Goal: Task Accomplishment & Management: Use online tool/utility

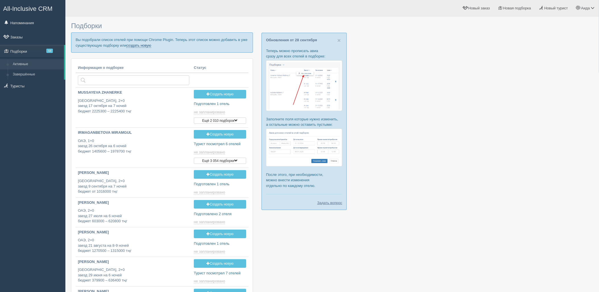
click at [139, 47] on link "создать новую" at bounding box center [138, 45] width 25 height 5
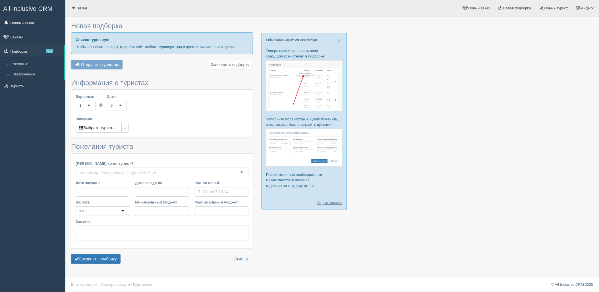
type input "9-11"
type input "1480500"
type input "4012700"
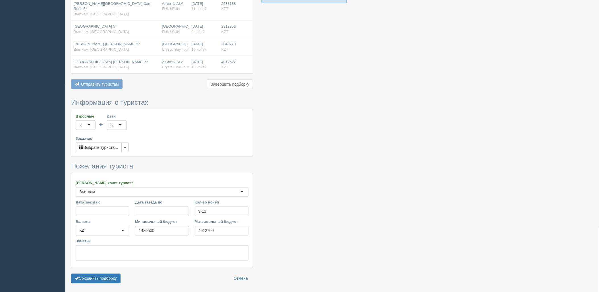
scroll to position [207, 0]
click at [79, 273] on button "Сохранить подборку" at bounding box center [95, 278] width 49 height 10
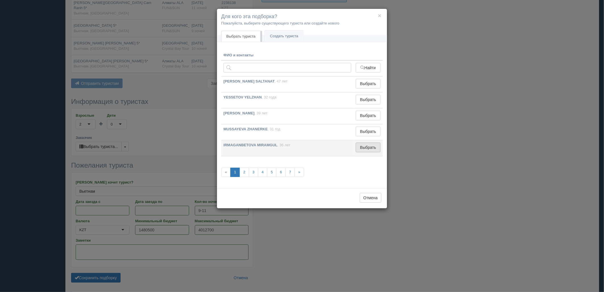
click at [369, 148] on button "Выбрать" at bounding box center [368, 147] width 25 height 10
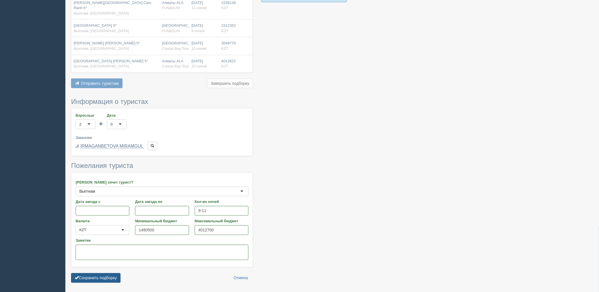
click at [117, 273] on button "Сохранить подборку" at bounding box center [95, 278] width 49 height 10
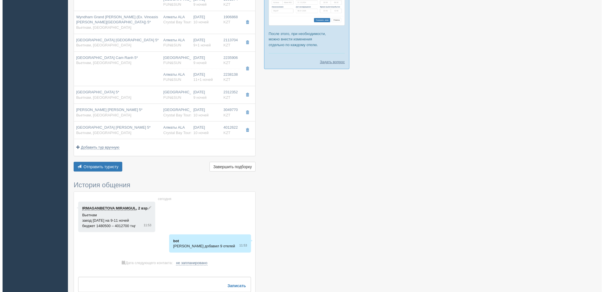
scroll to position [142, 0]
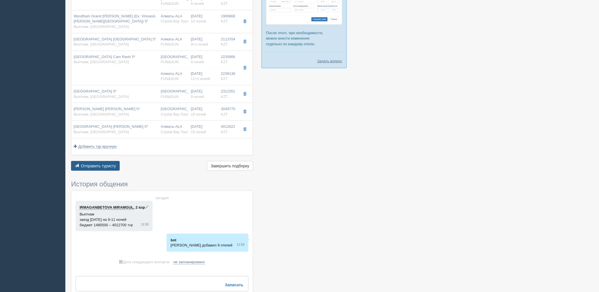
click at [105, 165] on span "Отправить туристу" at bounding box center [98, 165] width 35 height 5
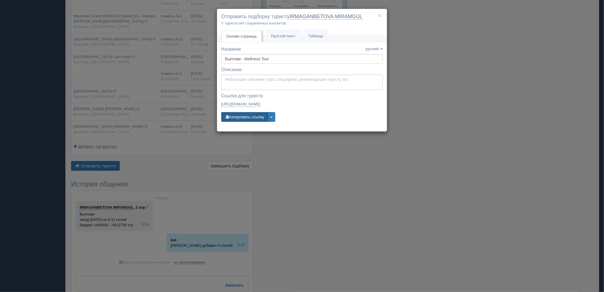
click at [246, 120] on button "Копировать ссылку" at bounding box center [244, 117] width 47 height 10
click at [491, 81] on div "× Отправить подборку туристу IRMAGANBETOVA MIRAMGUL У туриста нет сохранённых к…" at bounding box center [302, 146] width 604 height 292
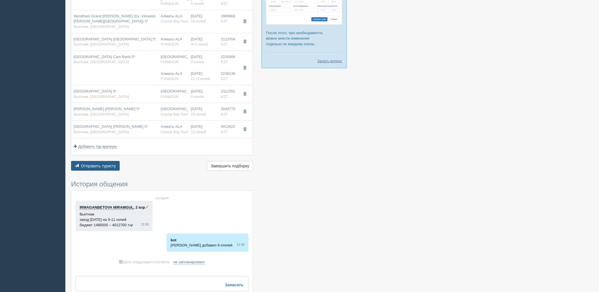
click at [113, 167] on span "Отправить туристу" at bounding box center [98, 165] width 35 height 5
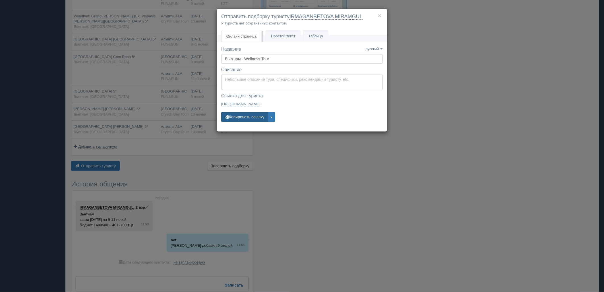
click at [254, 119] on button "Копировать ссылку" at bounding box center [244, 117] width 47 height 10
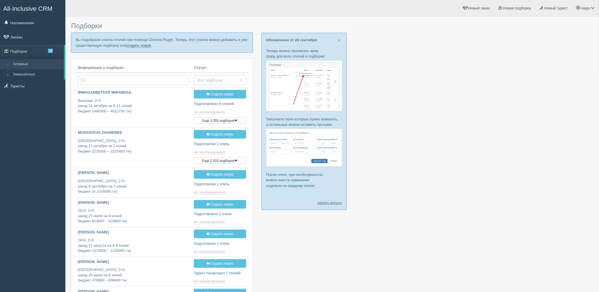
click at [146, 47] on link "создать новую" at bounding box center [138, 45] width 25 height 5
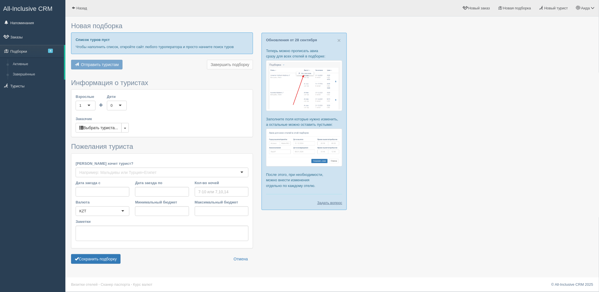
type input "11"
type input "2043700"
type input "3022200"
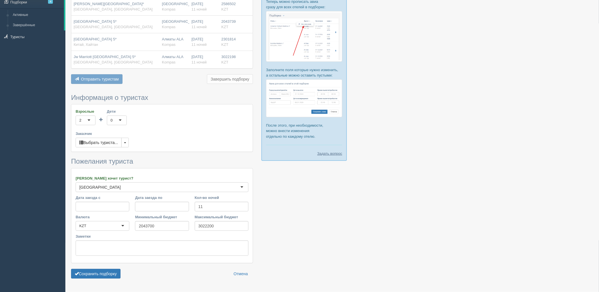
scroll to position [65, 0]
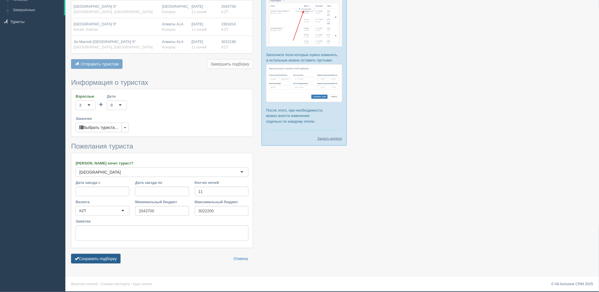
drag, startPoint x: 123, startPoint y: 260, endPoint x: 118, endPoint y: 258, distance: 5.5
click at [121, 259] on div "Сохранить подборку Отмена" at bounding box center [162, 259] width 182 height 10
click at [117, 258] on button "Сохранить подборку" at bounding box center [95, 259] width 49 height 10
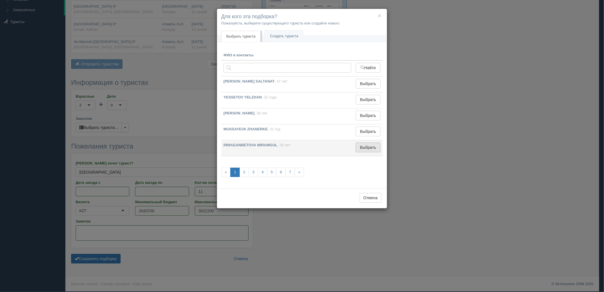
click at [368, 148] on button "Выбрать" at bounding box center [368, 147] width 25 height 10
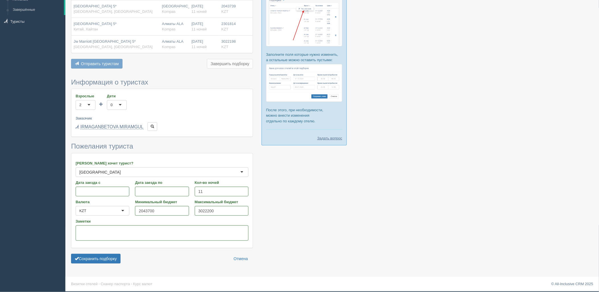
click at [79, 265] on form "Информация о туристах Взрослые 2 2 1 2 3 4 5 6 7 8 9 10 11 12 13 14 15 16 17 18…" at bounding box center [162, 172] width 182 height 188
click at [89, 256] on button "Сохранить подборку" at bounding box center [95, 259] width 49 height 10
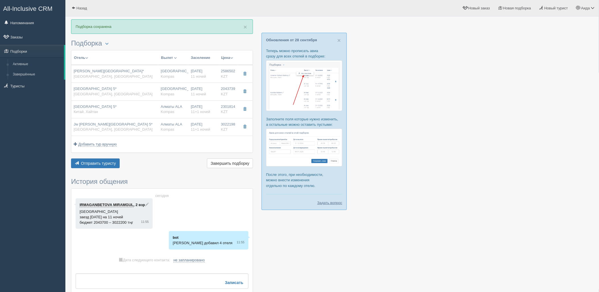
click at [113, 169] on div "Отправить туристу Отправить Завершить подборку Активировать подборку Добавить и…" at bounding box center [162, 163] width 182 height 11
click at [114, 167] on button "Отправить туристу Отправить" at bounding box center [95, 163] width 49 height 10
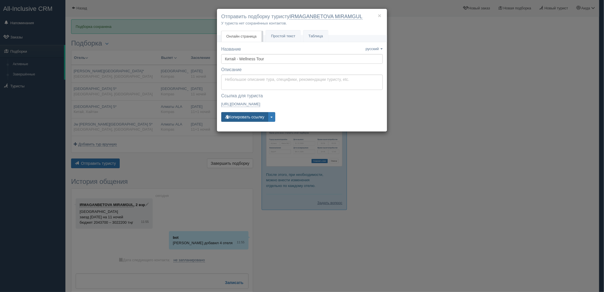
click at [246, 117] on button "Копировать ссылку" at bounding box center [244, 117] width 47 height 10
click at [419, 81] on div "× Отправить подборку туристу IRMAGANBETOVA MIRAMGUL У туриста нет сохранённых к…" at bounding box center [302, 146] width 604 height 292
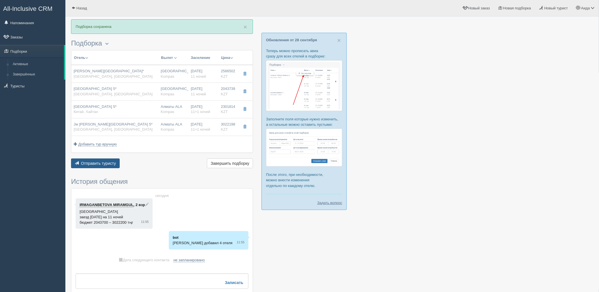
click at [94, 166] on button "Отправить туристу Отправить" at bounding box center [95, 163] width 49 height 10
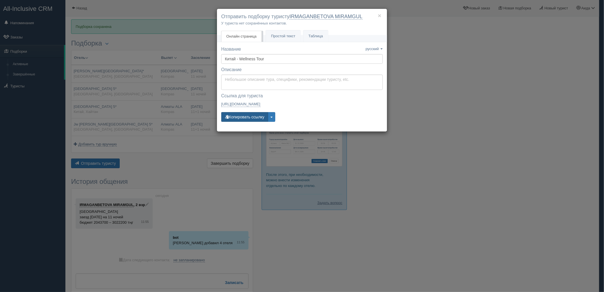
click at [256, 115] on button "Копировать ссылку" at bounding box center [244, 117] width 47 height 10
click at [475, 116] on div "× Отправить подборку туристу IRMAGANBETOVA MIRAMGUL У туриста нет сохранённых к…" at bounding box center [302, 146] width 604 height 292
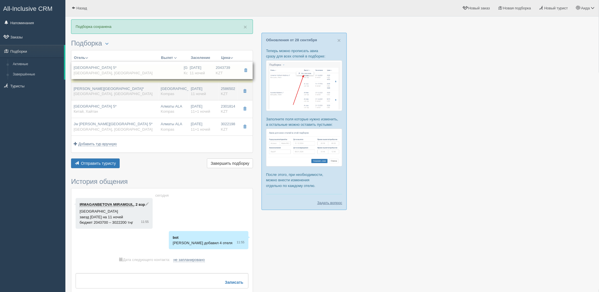
drag, startPoint x: 214, startPoint y: 94, endPoint x: 211, endPoint y: 89, distance: 6.0
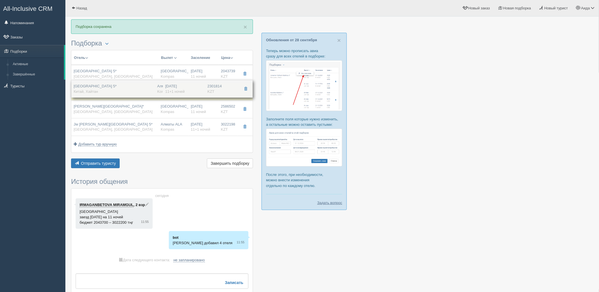
drag, startPoint x: 220, startPoint y: 96, endPoint x: 218, endPoint y: 99, distance: 3.7
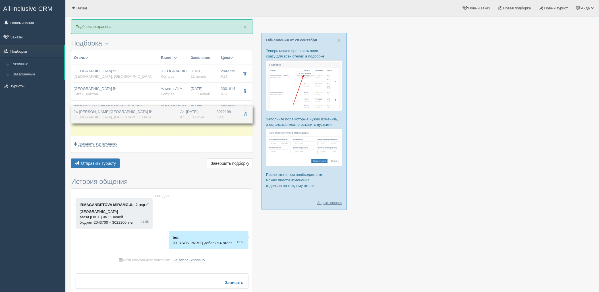
drag, startPoint x: 216, startPoint y: 126, endPoint x: 214, endPoint y: 122, distance: 4.5
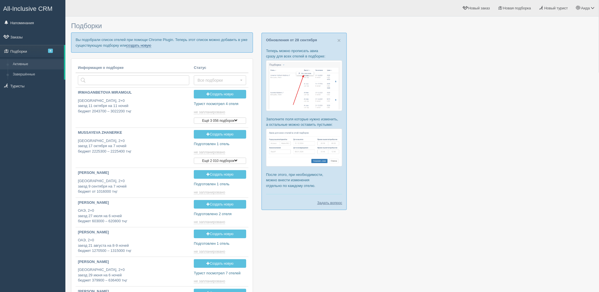
click at [138, 45] on link "создать новую" at bounding box center [138, 45] width 25 height 5
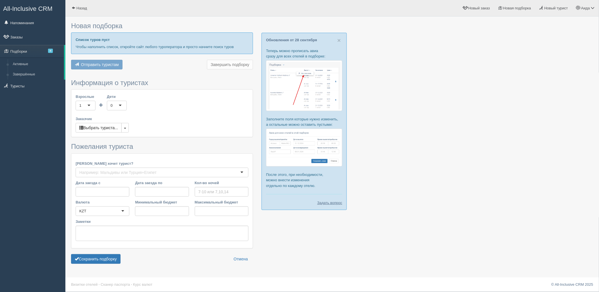
type input "7-14"
type input "1552900"
type input "4859300"
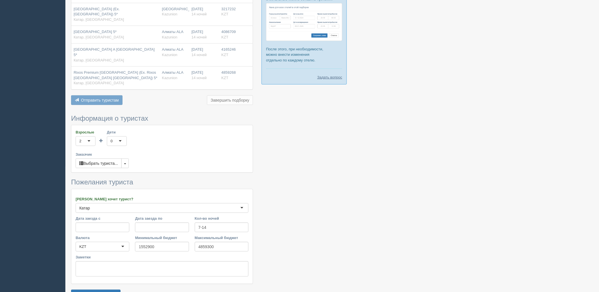
scroll to position [129, 0]
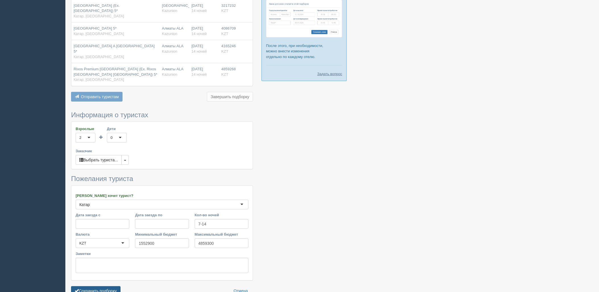
click at [109, 286] on button "Сохранить подборку" at bounding box center [95, 291] width 49 height 10
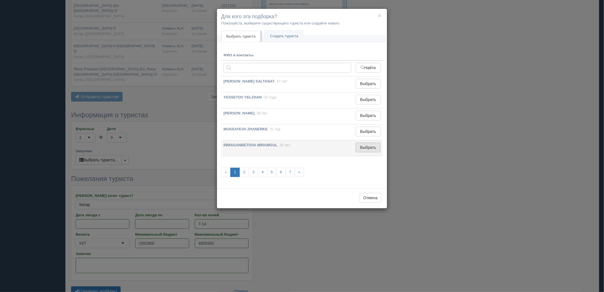
click at [370, 149] on button "Выбрать" at bounding box center [368, 147] width 25 height 10
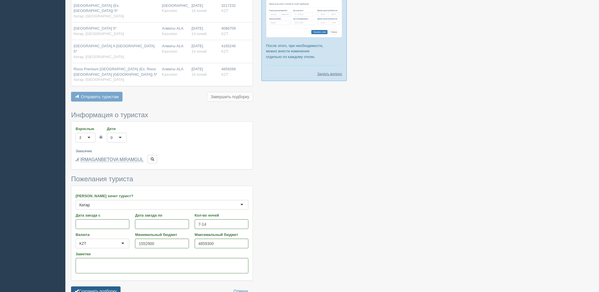
click at [117, 286] on button "Сохранить подборку" at bounding box center [95, 291] width 49 height 10
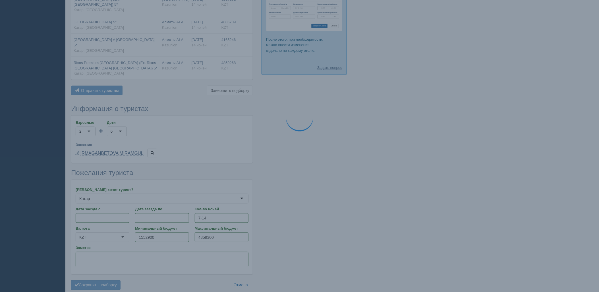
scroll to position [146, 0]
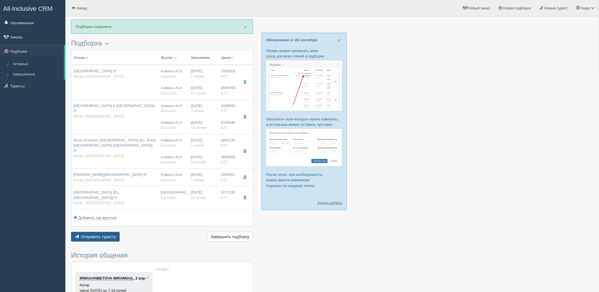
click at [108, 235] on button "Отправить туристу Отправить" at bounding box center [95, 237] width 49 height 10
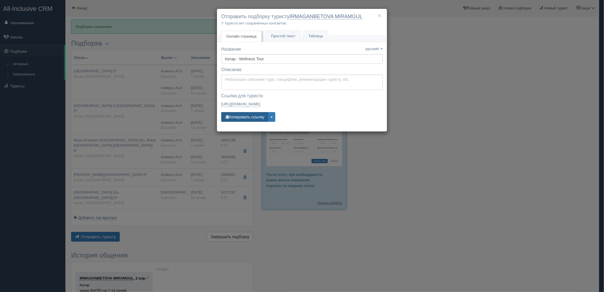
click at [237, 119] on button "Копировать ссылку" at bounding box center [244, 117] width 47 height 10
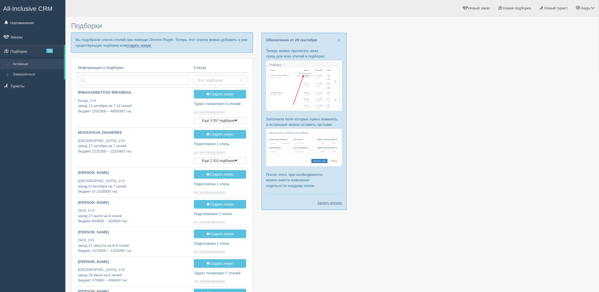
click at [142, 43] on link "создать новую" at bounding box center [138, 45] width 25 height 5
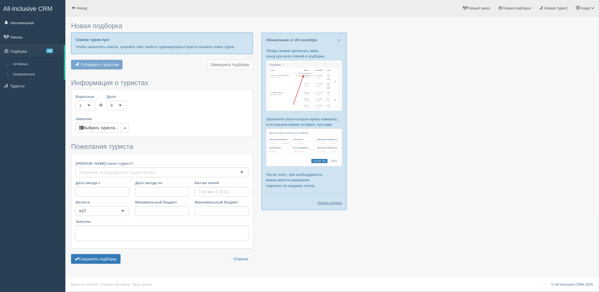
type input "10"
type input "2263600"
type input "5889400"
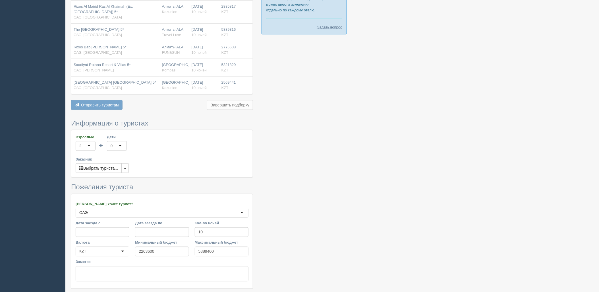
scroll to position [188, 0]
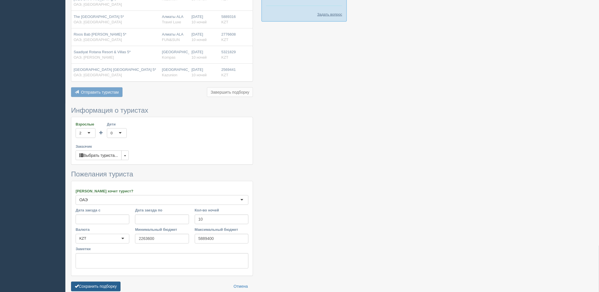
click at [113, 281] on button "Сохранить подборку" at bounding box center [95, 286] width 49 height 10
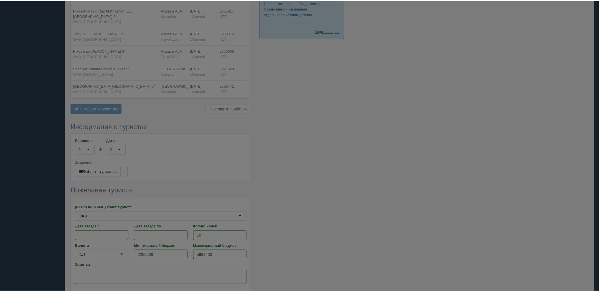
scroll to position [157, 0]
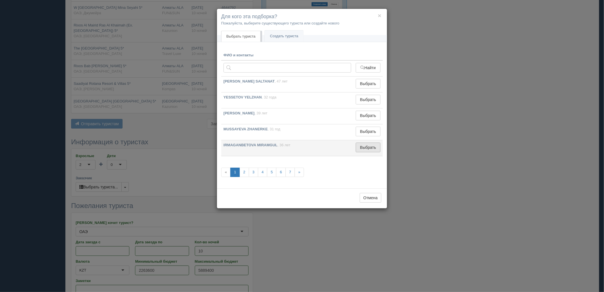
click at [363, 146] on button "Выбрать" at bounding box center [368, 147] width 25 height 10
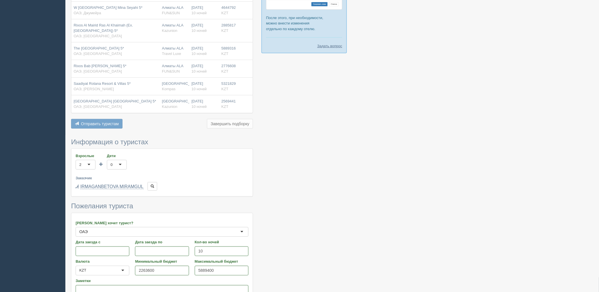
scroll to position [212, 0]
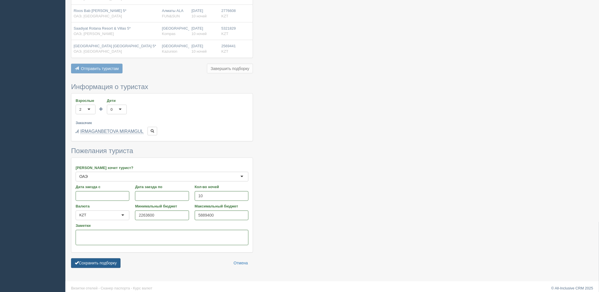
click at [109, 258] on button "Сохранить подборку" at bounding box center [95, 263] width 49 height 10
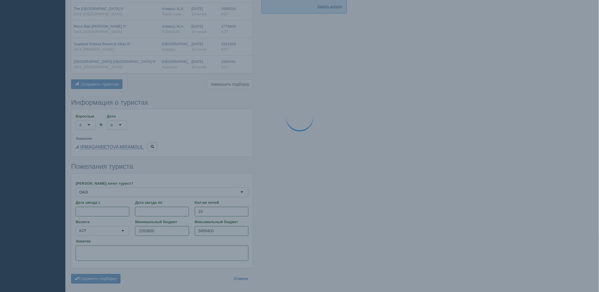
scroll to position [180, 0]
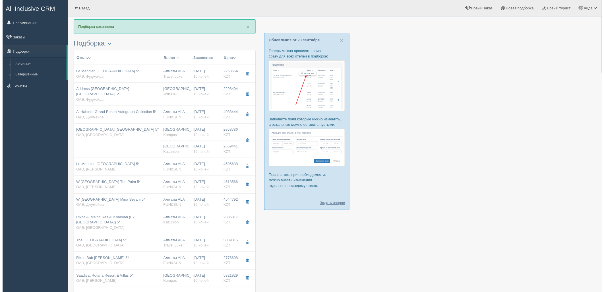
scroll to position [9, 0]
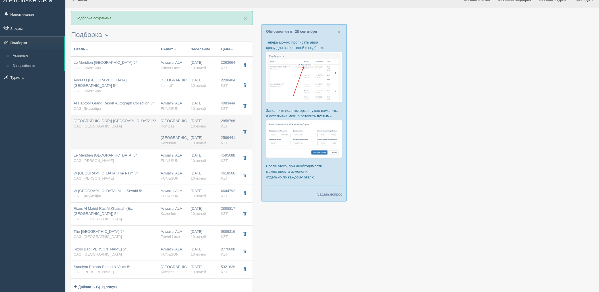
click at [134, 128] on td "[GEOGRAPHIC_DATA] [GEOGRAPHIC_DATA] 5* ОАЭ, [GEOGRAPHIC_DATA]" at bounding box center [114, 132] width 87 height 34
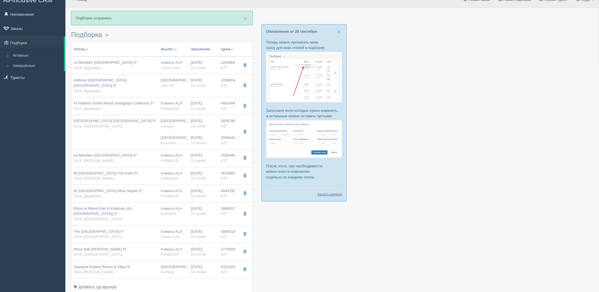
type input "[GEOGRAPHIC_DATA] [GEOGRAPHIC_DATA] 5*"
type input "[URL][DOMAIN_NAME]"
type input "ОАЭ"
type input "Рас-эль-Хайм"
type input "2858786.00"
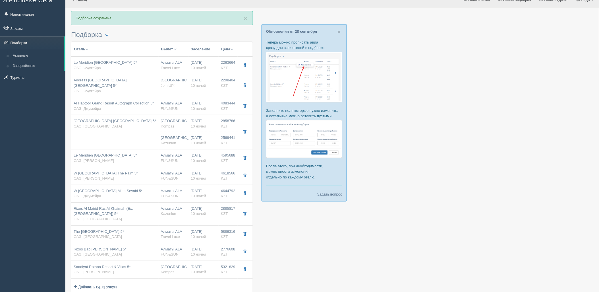
type input "[GEOGRAPHIC_DATA]"
type input "10"
type input "corner suite beach"
type input "AI - Все Включено"
type input "Kompas"
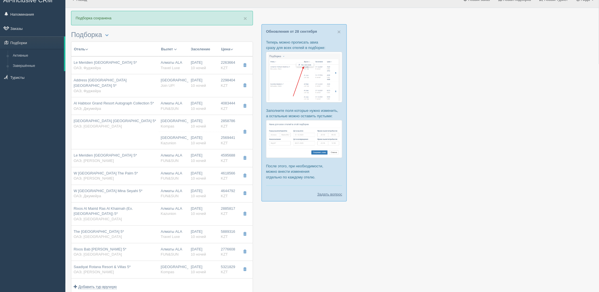
type input "[URL][DOMAIN_NAME]"
type input "2569441.00"
type input "[GEOGRAPHIC_DATA]"
type input "10"
type input "family beach"
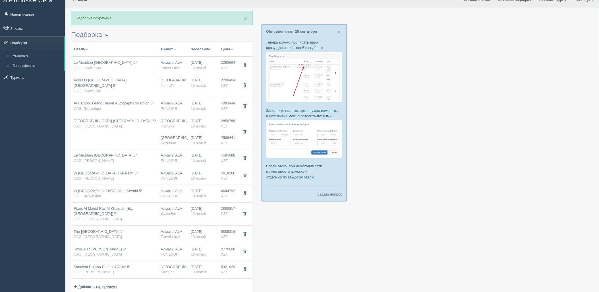
type input "AI - Все Включено"
type input "Kazunion"
type input "[URL][DOMAIN_NAME]"
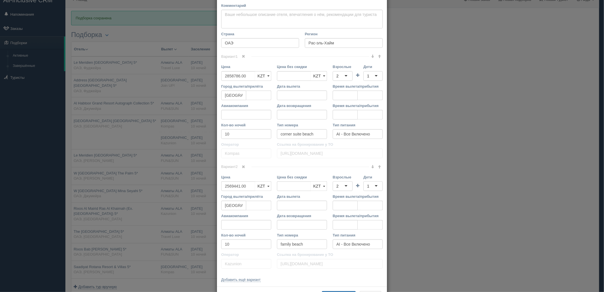
scroll to position [88, 0]
click at [244, 53] on link at bounding box center [244, 53] width 10 height 6
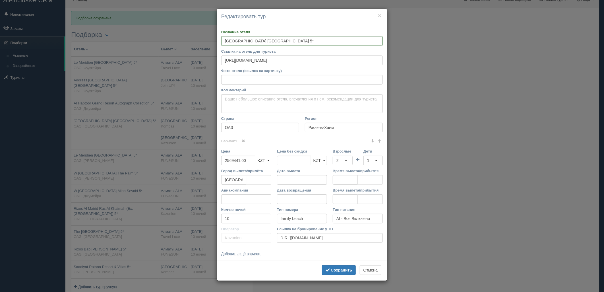
scroll to position [0, 0]
click at [334, 267] on button "Сохранить" at bounding box center [339, 270] width 34 height 10
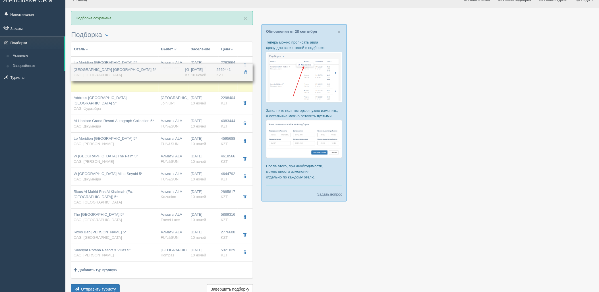
drag, startPoint x: 178, startPoint y: 120, endPoint x: 187, endPoint y: 74, distance: 46.8
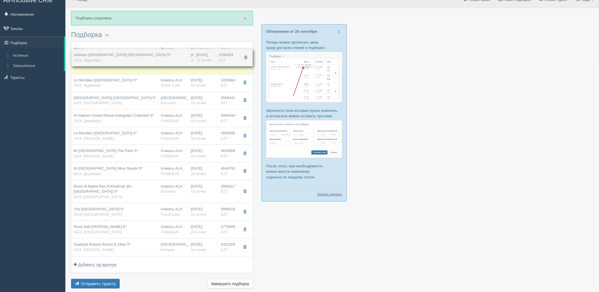
drag, startPoint x: 186, startPoint y: 101, endPoint x: 191, endPoint y: 58, distance: 43.6
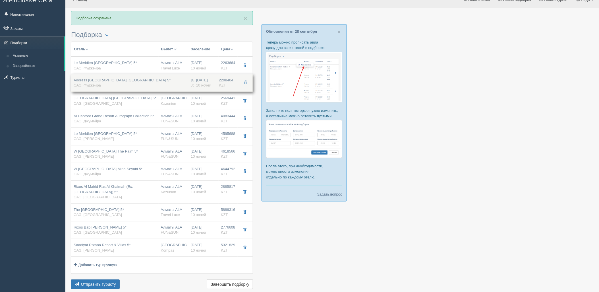
drag, startPoint x: 181, startPoint y: 65, endPoint x: 182, endPoint y: 82, distance: 17.1
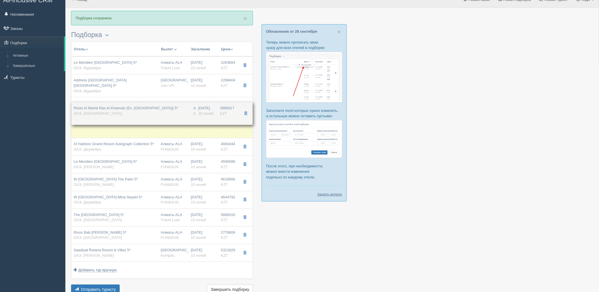
drag, startPoint x: 207, startPoint y: 194, endPoint x: 205, endPoint y: 110, distance: 83.8
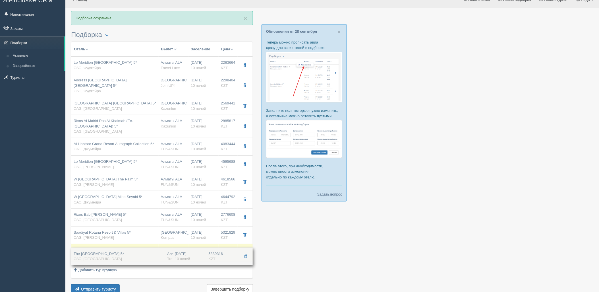
drag, startPoint x: 212, startPoint y: 217, endPoint x: 212, endPoint y: 253, distance: 35.5
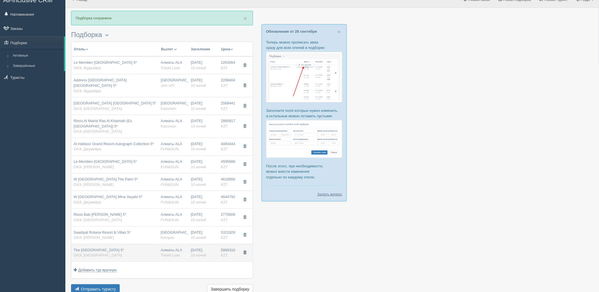
click at [245, 254] on button "button" at bounding box center [245, 252] width 10 height 9
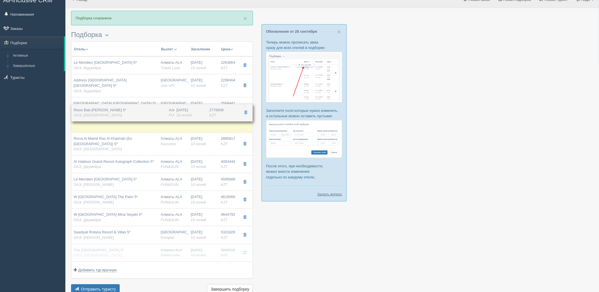
drag, startPoint x: 221, startPoint y: 223, endPoint x: 222, endPoint y: 118, distance: 104.9
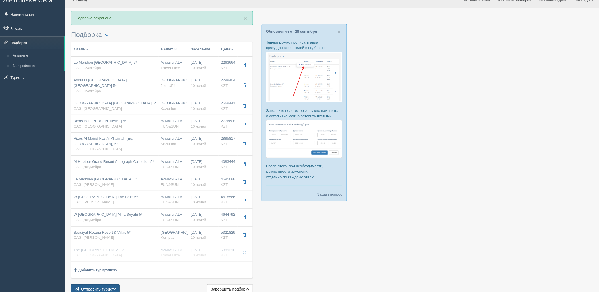
click at [112, 290] on span "Отправить туристу" at bounding box center [98, 288] width 35 height 5
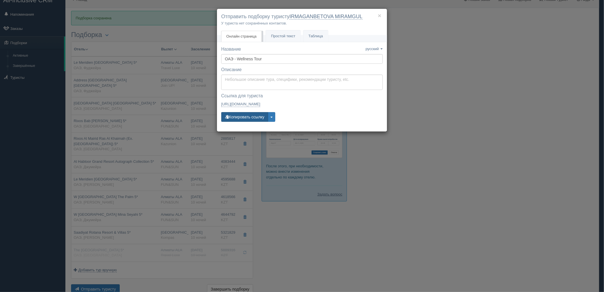
click at [257, 114] on button "Копировать ссылку" at bounding box center [244, 117] width 47 height 10
